Goal: Check status: Check status

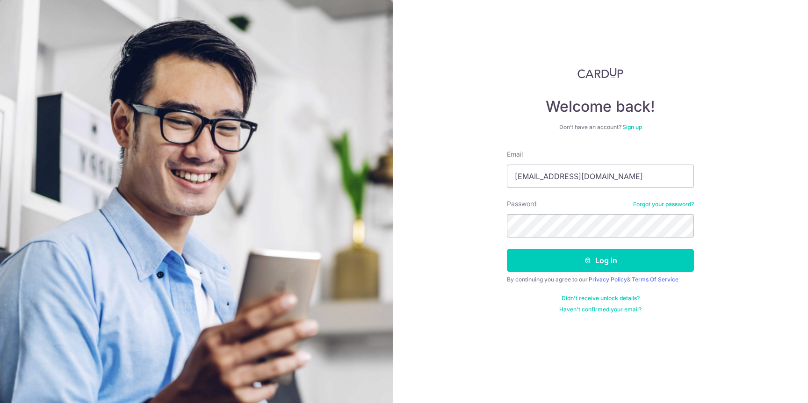
type input "[EMAIL_ADDRESS][DOMAIN_NAME]"
click at [575, 258] on button "Log in" at bounding box center [600, 260] width 187 height 23
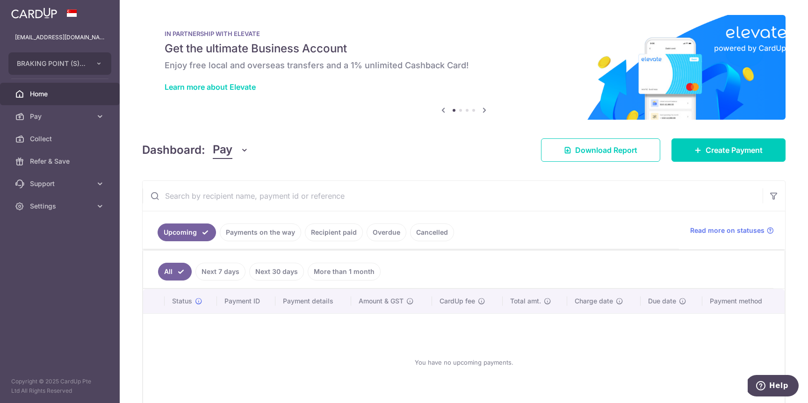
click at [279, 232] on link "Payments on the way" at bounding box center [260, 233] width 81 height 18
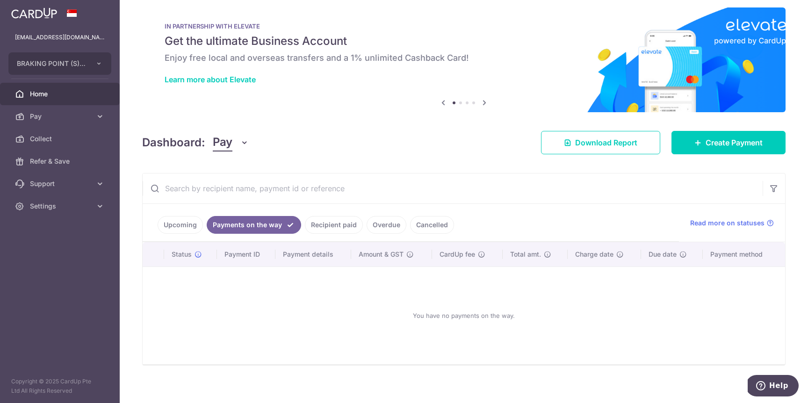
scroll to position [14, 0]
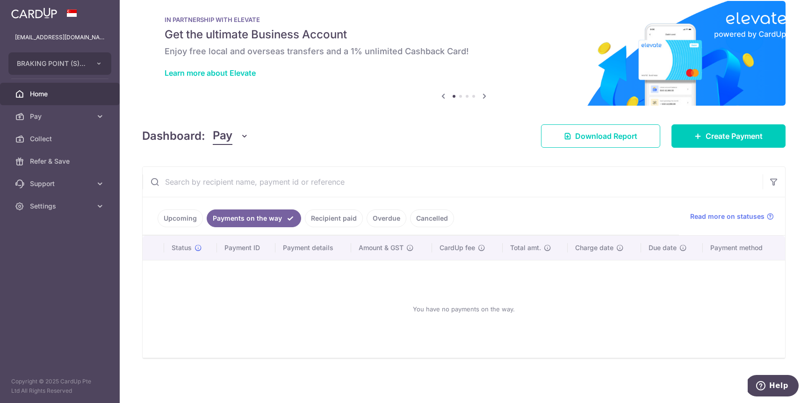
click at [332, 218] on link "Recipient paid" at bounding box center [334, 219] width 58 height 18
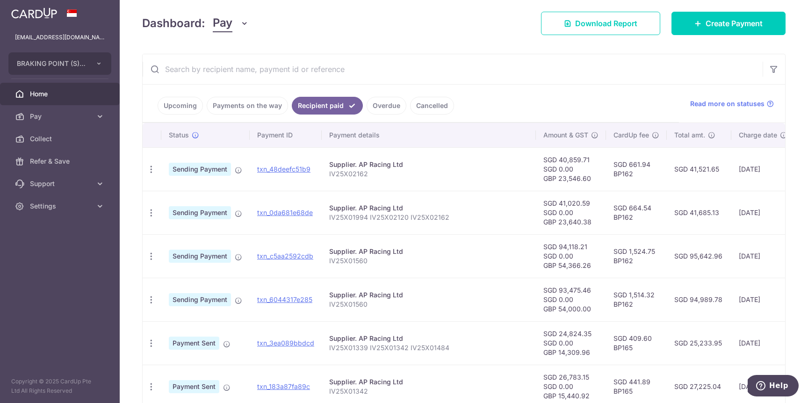
scroll to position [134, 0]
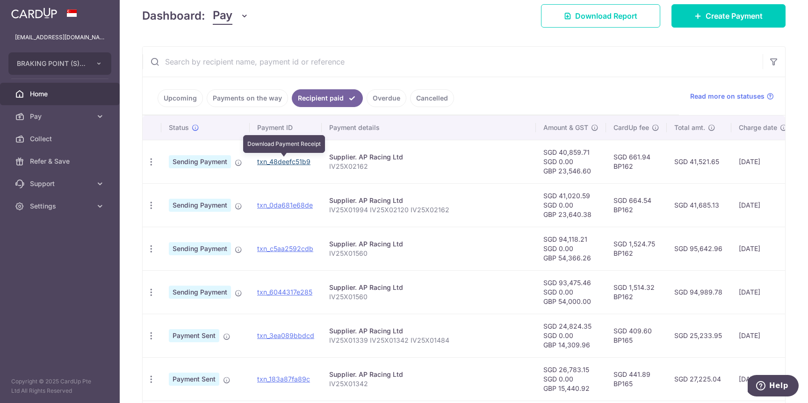
click at [289, 162] on link "txn_48deefc51b9" at bounding box center [283, 162] width 53 height 8
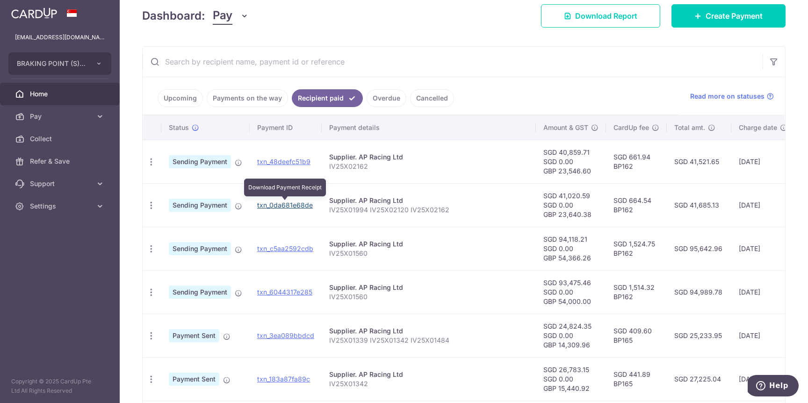
click at [293, 203] on link "txn_0da681e68de" at bounding box center [285, 205] width 56 height 8
